Goal: Check status: Check status

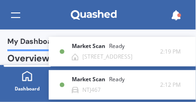
click at [95, 85] on div "Market Scan Ready" at bounding box center [104, 81] width 64 height 10
